Goal: Information Seeking & Learning: Learn about a topic

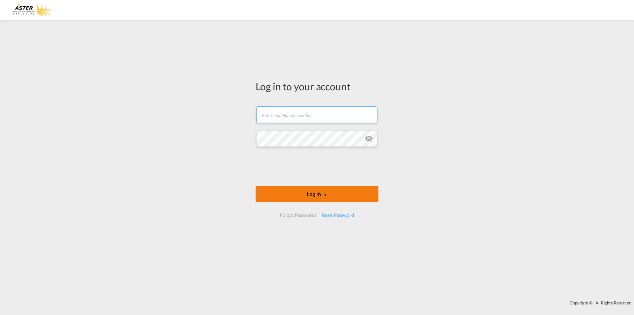
type input "[EMAIL_ADDRESS][DOMAIN_NAME]"
click at [312, 194] on button "Log In" at bounding box center [317, 194] width 123 height 17
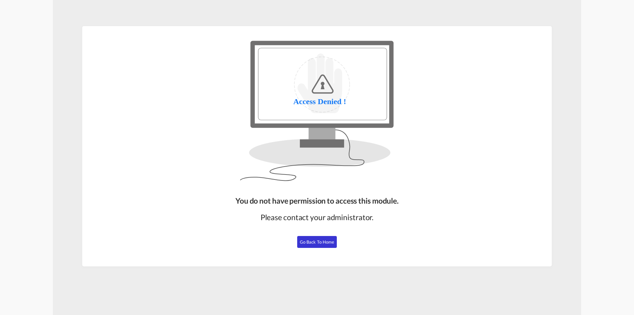
click at [317, 240] on span "Go Back to Home" at bounding box center [317, 241] width 35 height 5
